Goal: Task Accomplishment & Management: Use online tool/utility

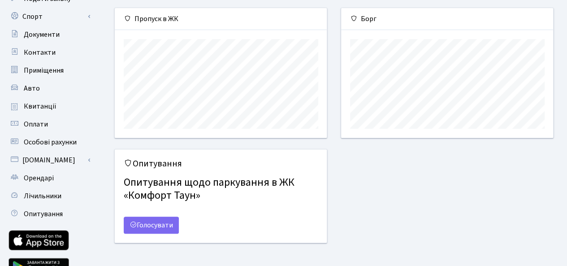
scroll to position [102, 0]
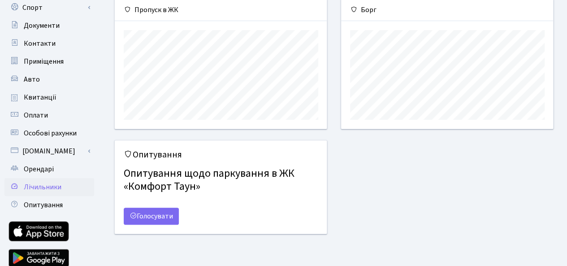
click at [47, 192] on span "Лічильники" at bounding box center [43, 187] width 38 height 10
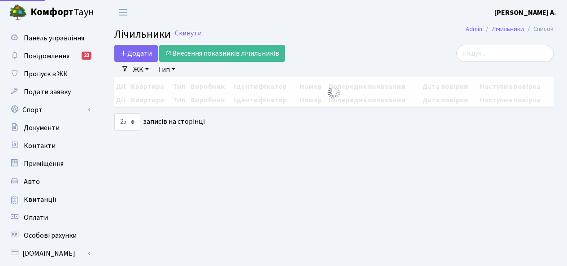
select select "25"
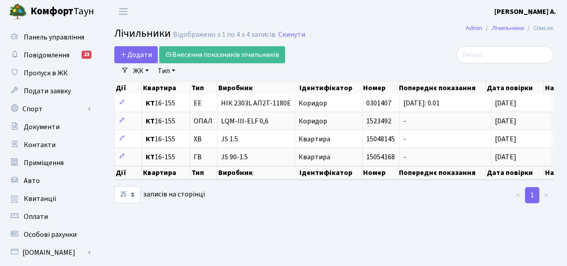
scroll to position [2, 0]
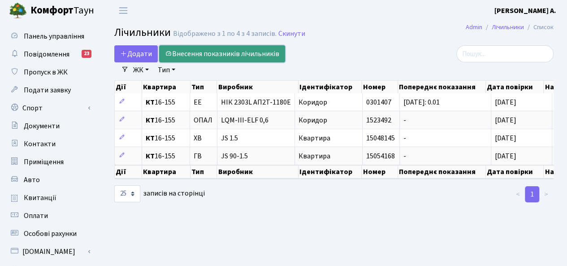
click at [202, 57] on link "Внесення показників лічильників" at bounding box center [222, 53] width 126 height 17
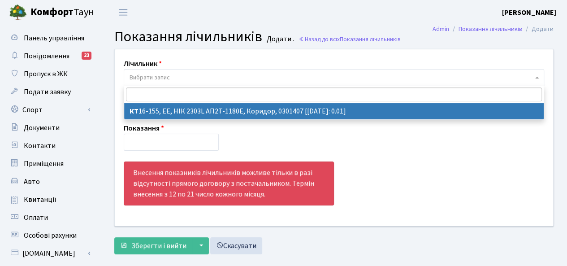
click at [539, 78] on b at bounding box center [538, 78] width 4 height 2
select select "11763"
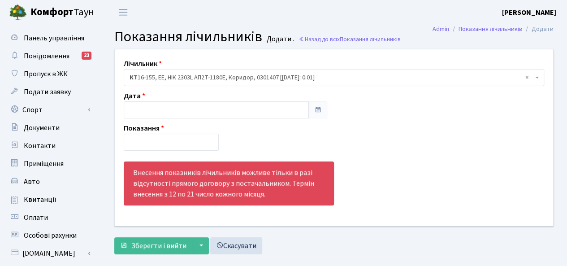
click at [316, 109] on span at bounding box center [317, 109] width 7 height 7
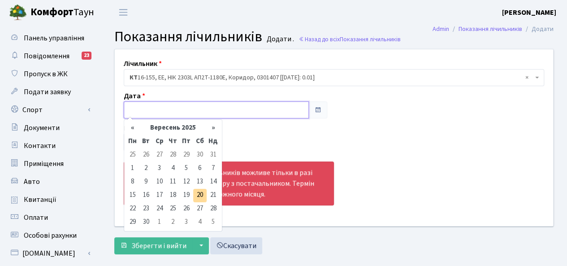
click at [288, 109] on input "text" at bounding box center [216, 109] width 185 height 17
click at [199, 193] on td "20" at bounding box center [199, 195] width 13 height 13
type input "[DATE]"
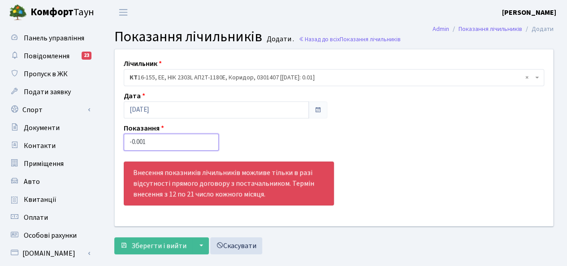
click at [207, 143] on input "-0.001" at bounding box center [171, 142] width 95 height 17
click at [209, 141] on input "0" at bounding box center [171, 142] width 95 height 17
click at [170, 136] on input "0" at bounding box center [171, 142] width 95 height 17
click at [207, 143] on input "-0.001" at bounding box center [171, 142] width 95 height 17
click at [133, 141] on input "-0.001" at bounding box center [171, 142] width 95 height 17
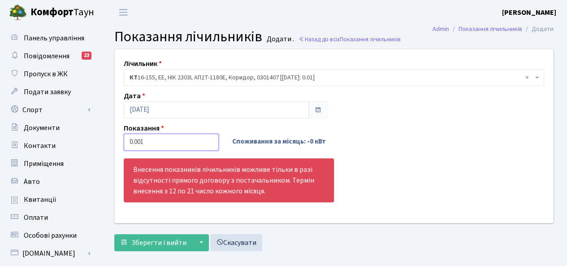
click at [139, 141] on input "0.001" at bounding box center [171, 142] width 95 height 17
type input "0.01"
click at [308, 210] on div "Лічильник - <b>КТ</b>&nbsp;&nbsp;&nbsp;&nbsp;16-155, ЕЕ, НІК 2303L АП2Т-1180E, …" at bounding box center [334, 135] width 452 height 173
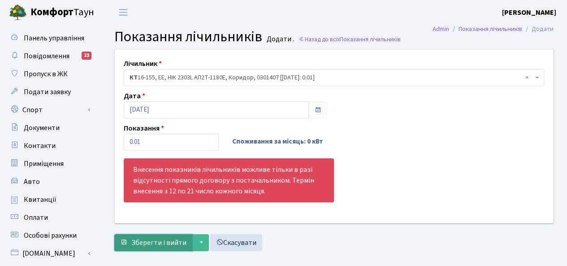
click at [160, 242] on span "Зберегти і вийти" at bounding box center [158, 243] width 55 height 10
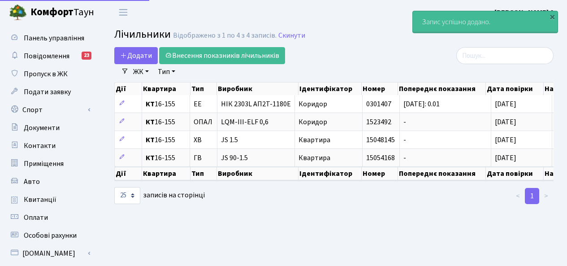
select select "25"
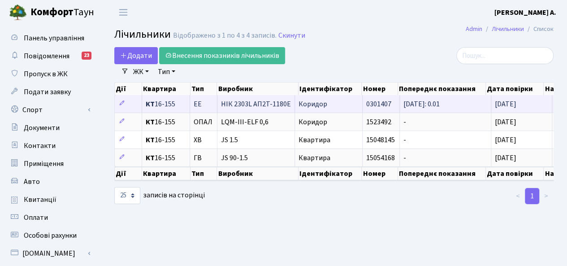
click at [251, 105] on span "НІК 2303L АП2Т-1180E" at bounding box center [256, 103] width 70 height 7
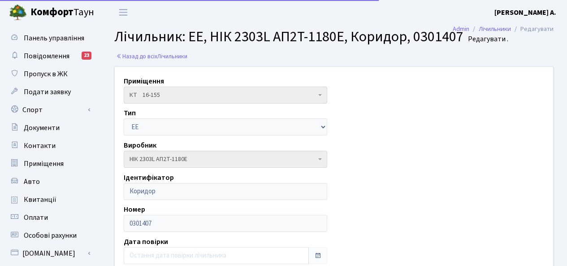
select select "25"
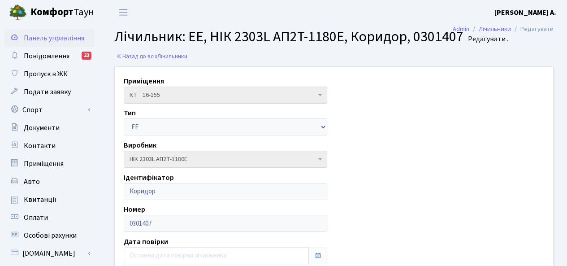
click at [34, 44] on link "Панель управління" at bounding box center [49, 38] width 90 height 18
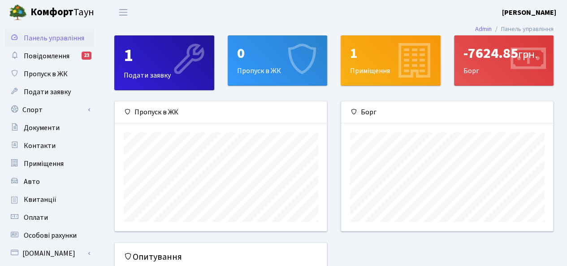
click at [383, 73] on div "1 Приміщення" at bounding box center [390, 60] width 99 height 49
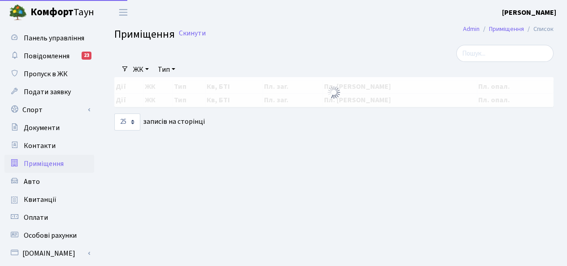
select select "25"
